Goal: Download file/media

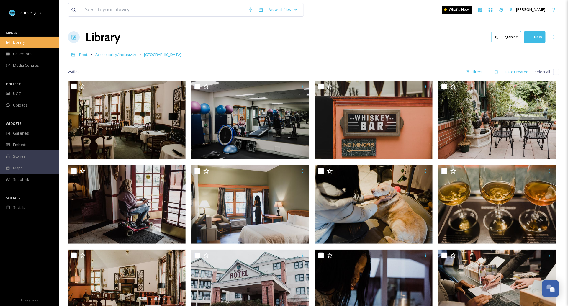
click at [33, 47] on div "Library" at bounding box center [29, 43] width 59 height 12
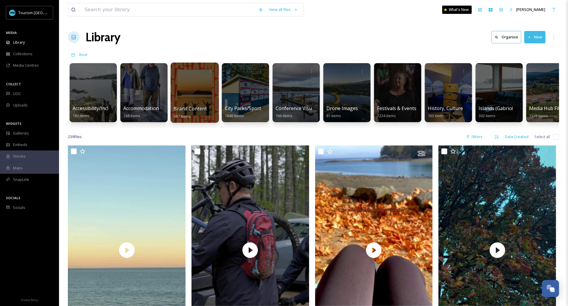
click at [188, 103] on div at bounding box center [195, 93] width 48 height 60
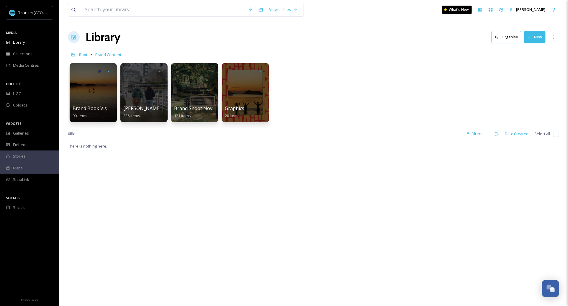
click at [90, 100] on div at bounding box center [93, 92] width 47 height 59
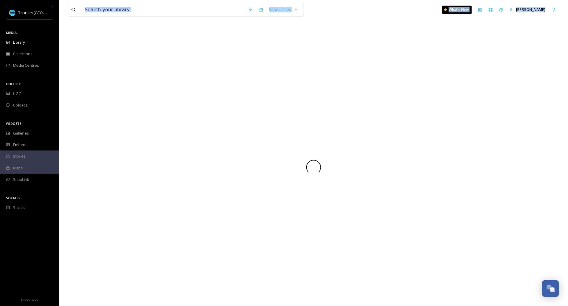
click at [90, 100] on div at bounding box center [313, 167] width 491 height 278
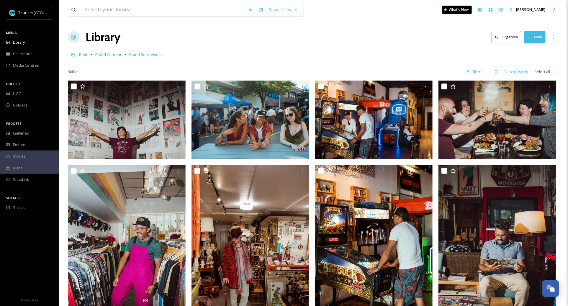
click at [266, 58] on div "Root Brand Content Brand Book Visuals" at bounding box center [313, 54] width 491 height 11
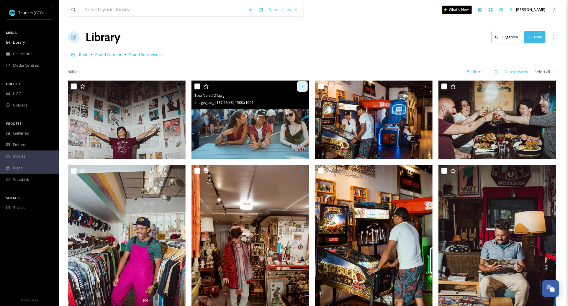
click at [303, 83] on div at bounding box center [302, 86] width 11 height 11
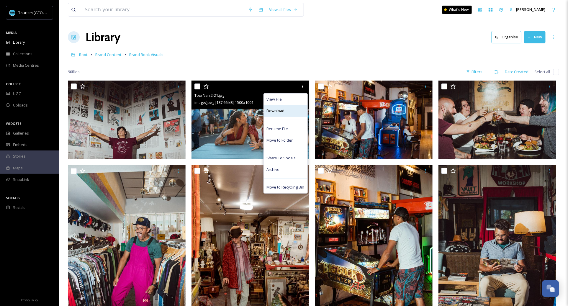
click at [297, 113] on div "Download" at bounding box center [286, 111] width 44 height 12
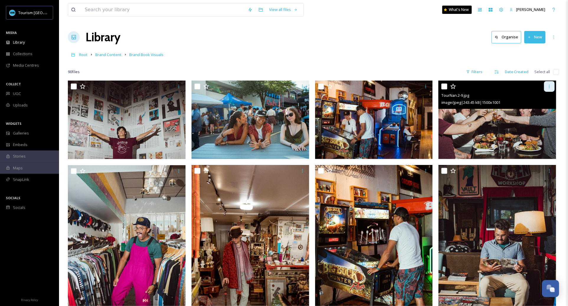
click at [549, 87] on icon at bounding box center [549, 86] width 5 height 5
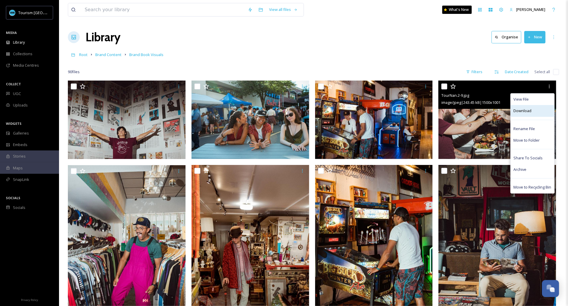
click at [533, 112] on div "Download" at bounding box center [533, 111] width 44 height 12
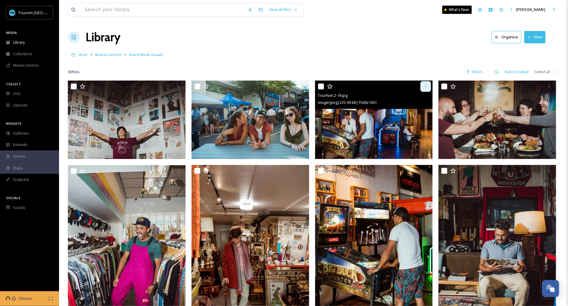
click at [425, 86] on icon at bounding box center [425, 86] width 5 height 5
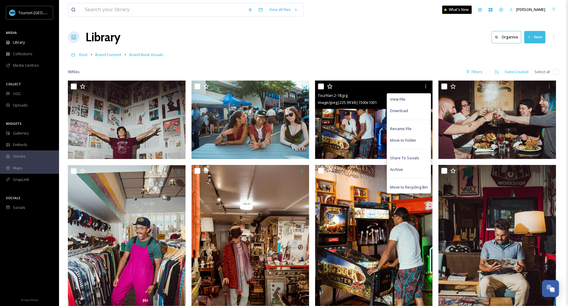
click at [413, 111] on div "Download" at bounding box center [409, 111] width 44 height 12
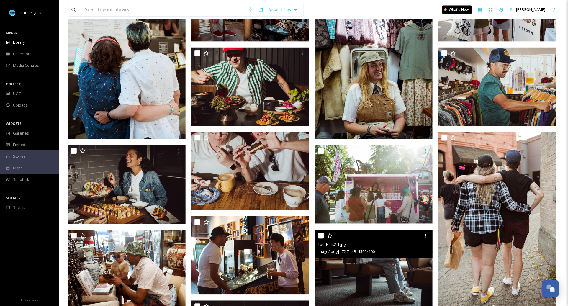
scroll to position [390, 0]
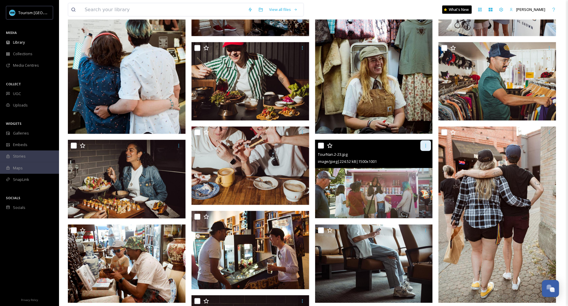
click at [426, 147] on icon at bounding box center [425, 146] width 1 height 4
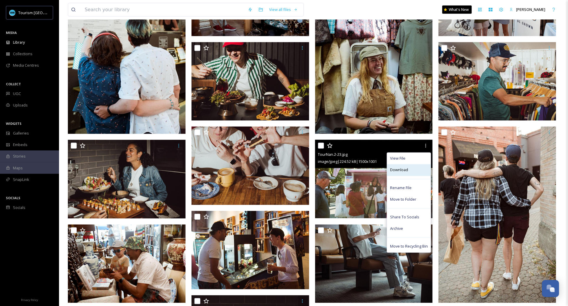
click at [424, 172] on div "Download" at bounding box center [409, 170] width 44 height 12
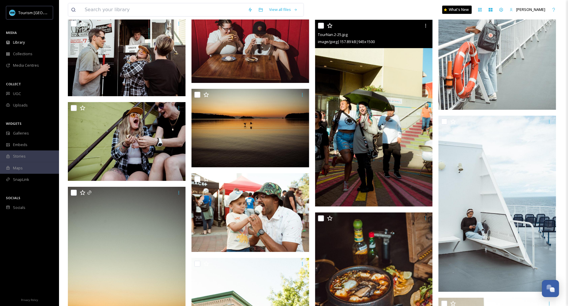
scroll to position [927, 0]
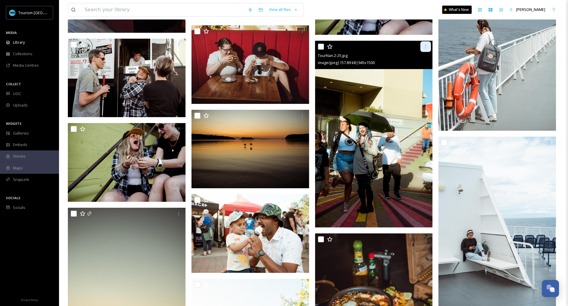
click at [425, 47] on icon at bounding box center [425, 46] width 5 height 5
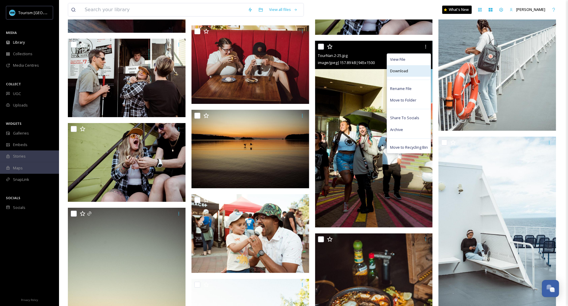
click at [420, 73] on div "Download" at bounding box center [409, 71] width 44 height 12
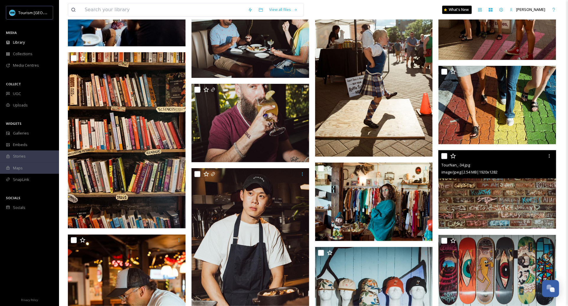
scroll to position [1784, 0]
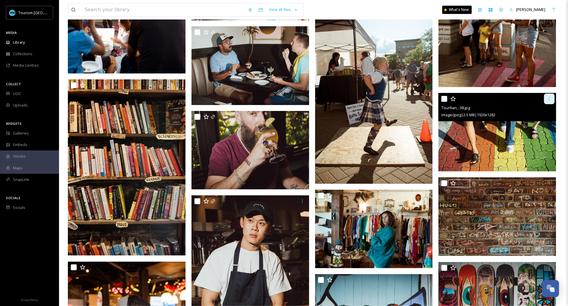
click at [551, 96] on icon at bounding box center [549, 98] width 5 height 5
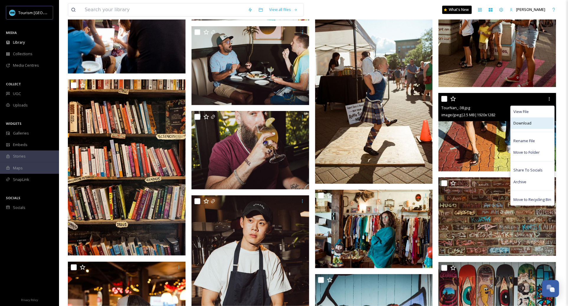
click at [530, 125] on span "Download" at bounding box center [523, 123] width 18 height 6
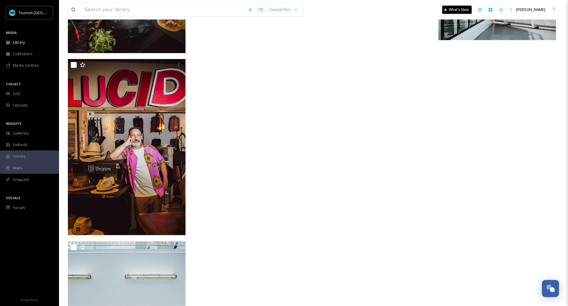
scroll to position [3074, 0]
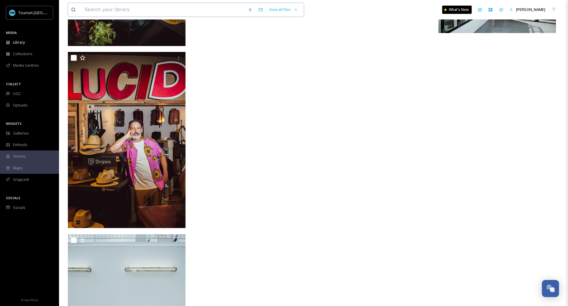
click at [193, 15] on input at bounding box center [163, 9] width 163 height 13
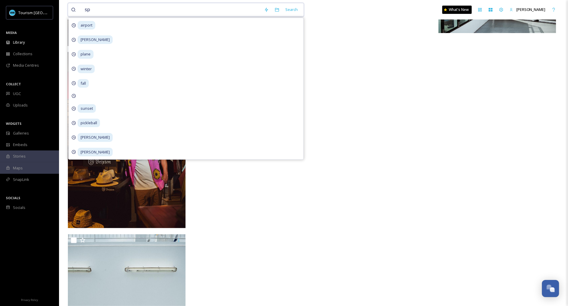
type input "spa"
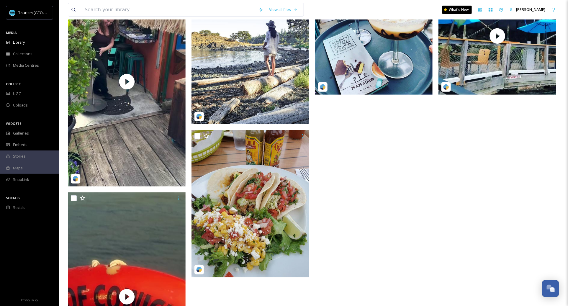
scroll to position [158, 0]
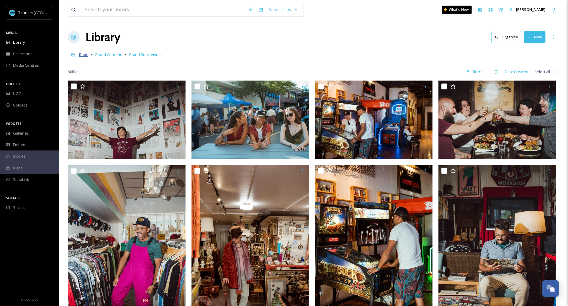
click at [86, 56] on span "Root" at bounding box center [83, 54] width 9 height 5
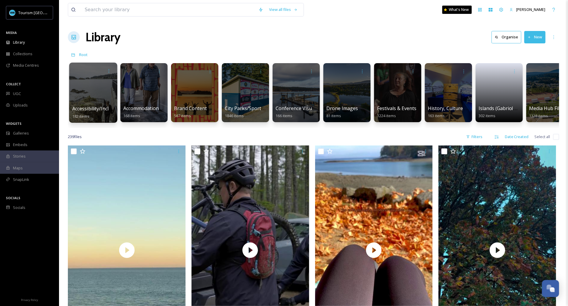
click at [99, 104] on div at bounding box center [93, 93] width 48 height 60
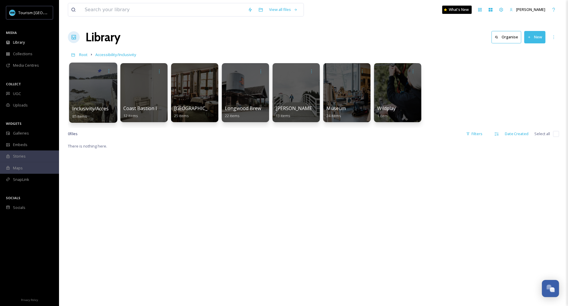
click at [90, 113] on div "Inclusivity/Accessibility 2024 Shoot 85 items" at bounding box center [93, 112] width 42 height 15
click at [88, 96] on div at bounding box center [93, 93] width 48 height 60
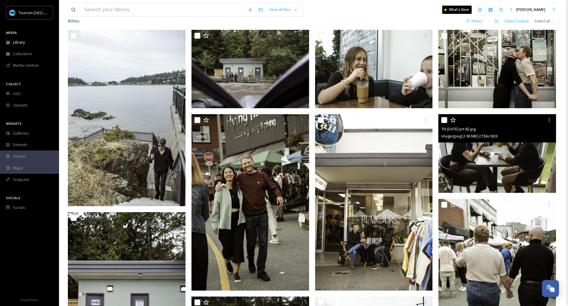
scroll to position [46, 0]
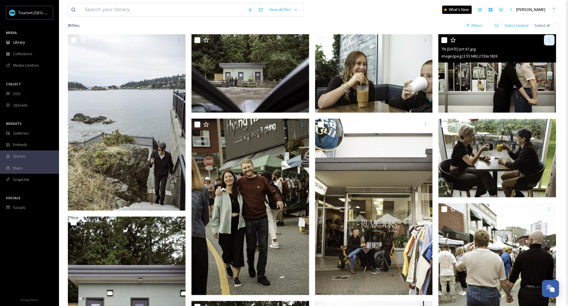
click at [549, 41] on icon at bounding box center [549, 40] width 5 height 5
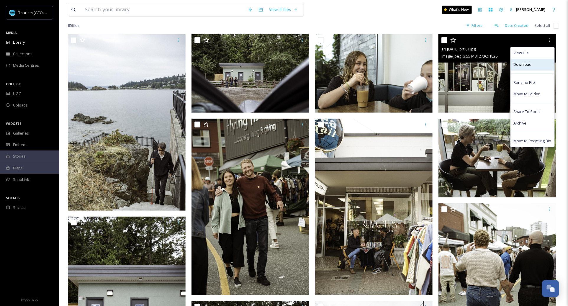
click at [533, 64] on div "Download" at bounding box center [533, 65] width 44 height 12
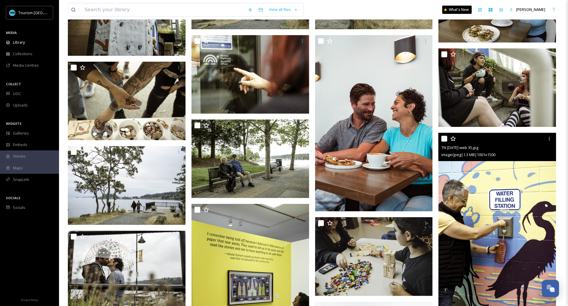
scroll to position [919, 0]
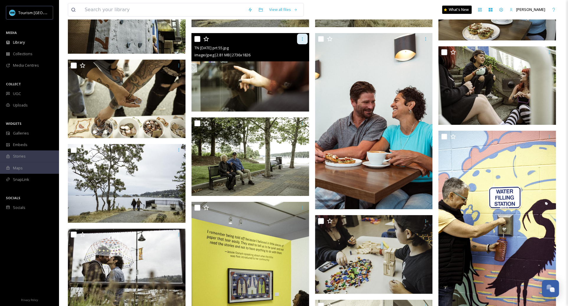
click at [303, 41] on icon at bounding box center [302, 39] width 5 height 5
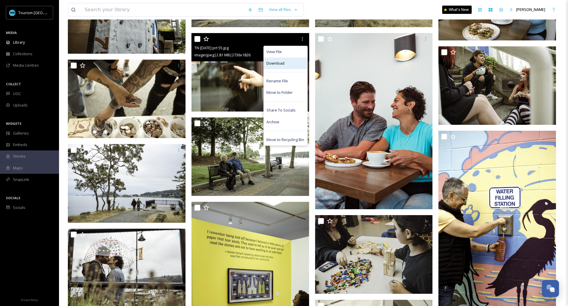
click at [303, 65] on div "Download" at bounding box center [286, 64] width 44 height 12
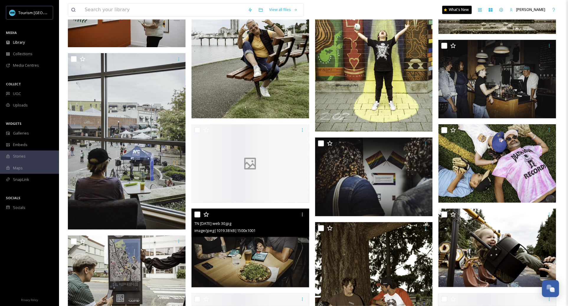
scroll to position [1603, 0]
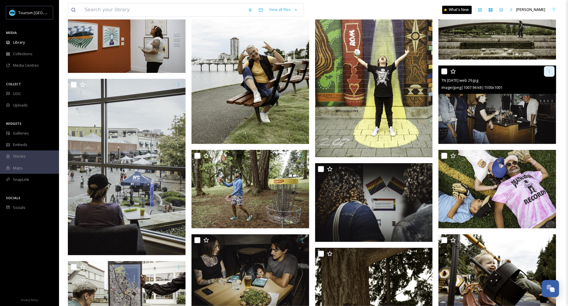
click at [551, 71] on icon at bounding box center [549, 71] width 5 height 5
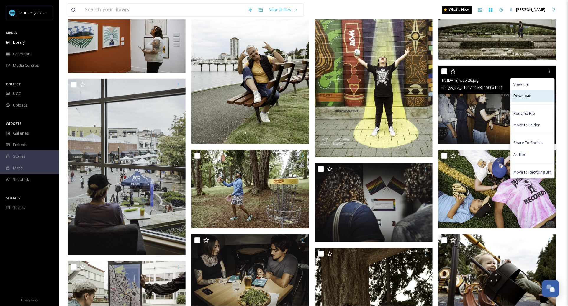
click at [531, 99] on div "Download" at bounding box center [533, 96] width 44 height 12
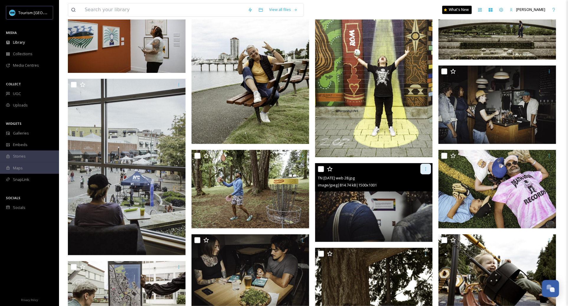
click at [423, 168] on icon at bounding box center [425, 169] width 5 height 5
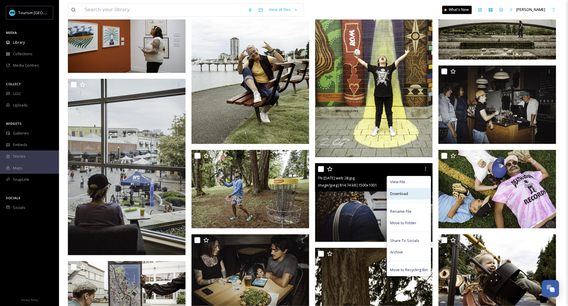
click at [417, 195] on div "Download" at bounding box center [409, 194] width 44 height 12
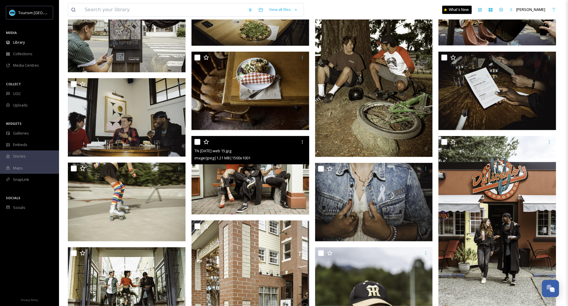
scroll to position [1877, 0]
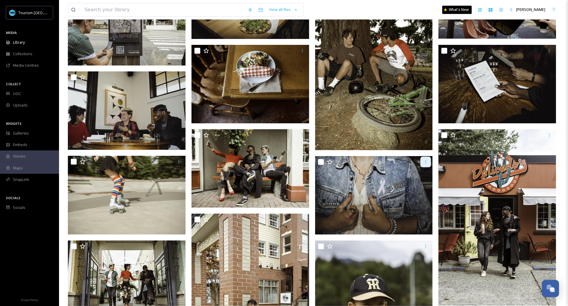
click at [427, 161] on icon at bounding box center [425, 162] width 5 height 5
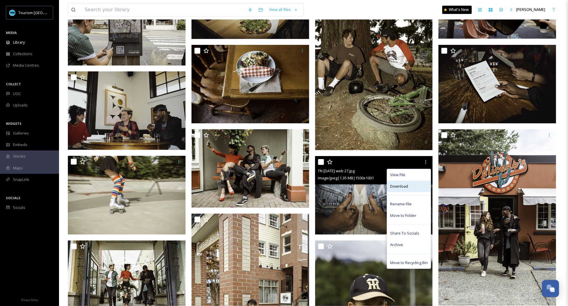
click at [421, 184] on div "Download" at bounding box center [409, 187] width 44 height 12
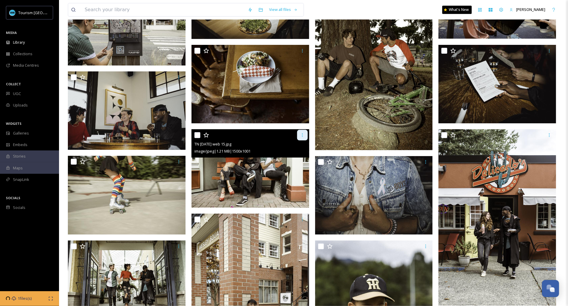
click at [305, 133] on div at bounding box center [302, 135] width 11 height 11
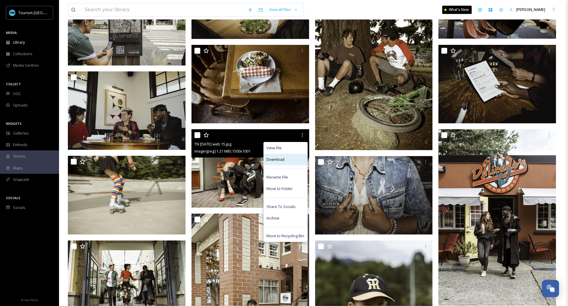
click at [301, 162] on div "Download" at bounding box center [286, 160] width 44 height 12
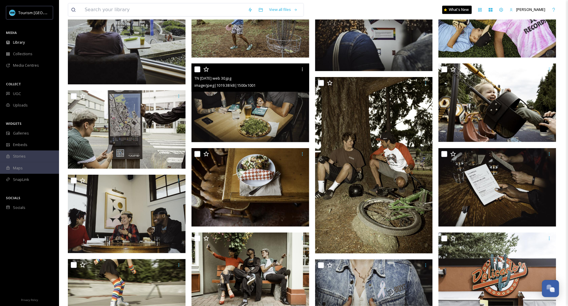
scroll to position [1761, 0]
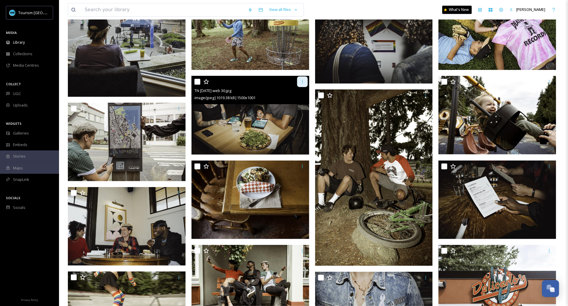
click at [301, 84] on icon at bounding box center [302, 81] width 5 height 5
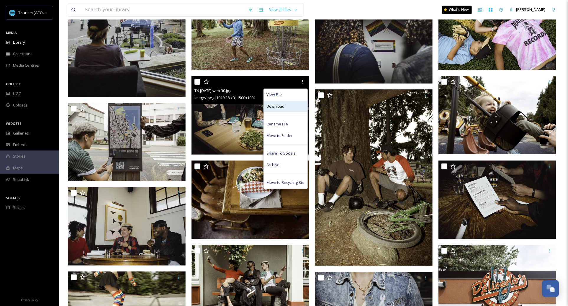
click at [289, 108] on div "Download" at bounding box center [286, 107] width 44 height 12
